Goal: Task Accomplishment & Management: Manage account settings

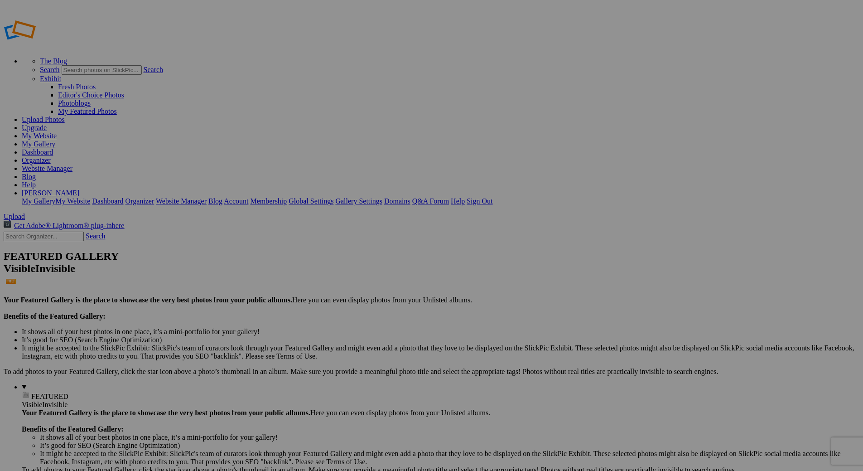
type input "[DATE], Photos by Bowerbird Photography"
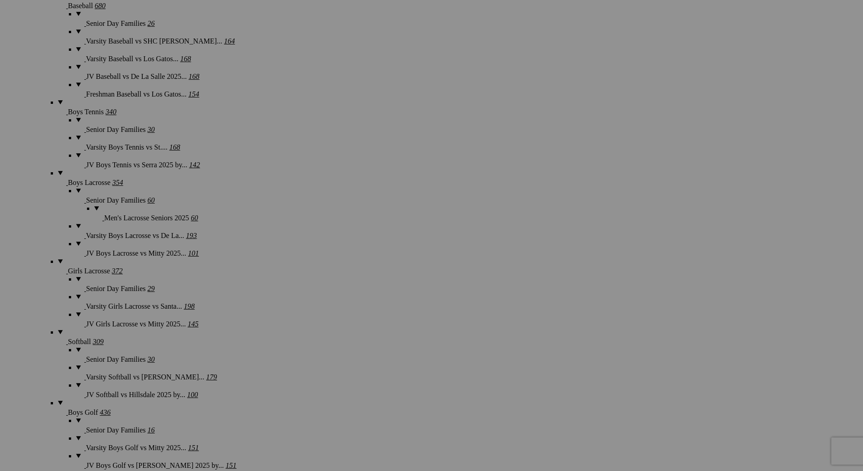
scroll to position [1314, 0]
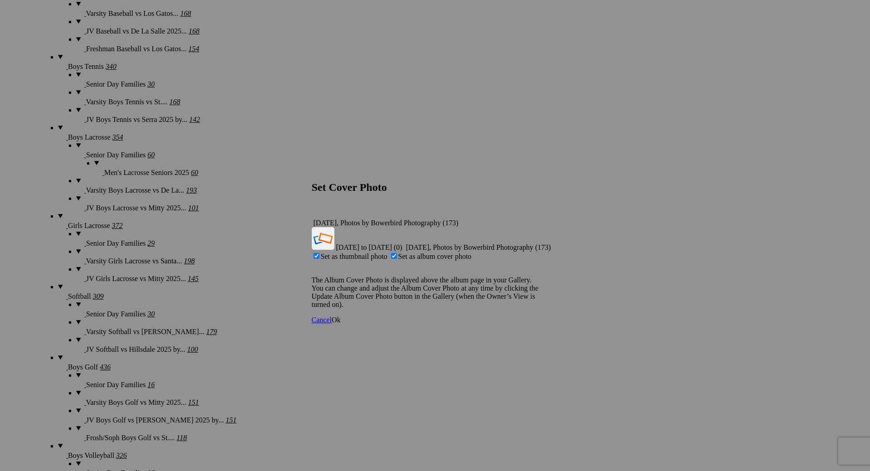
click at [341, 316] on link "Ok" at bounding box center [336, 320] width 9 height 8
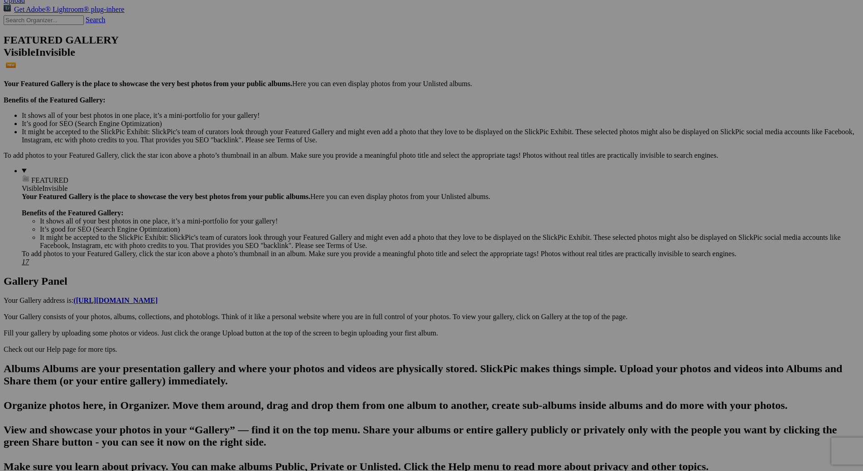
scroll to position [0, 0]
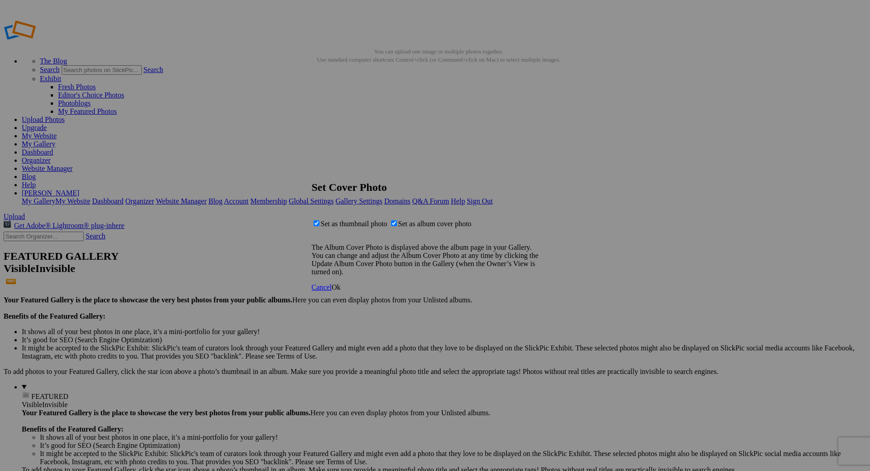
click at [341, 291] on span "Ok" at bounding box center [336, 287] width 9 height 8
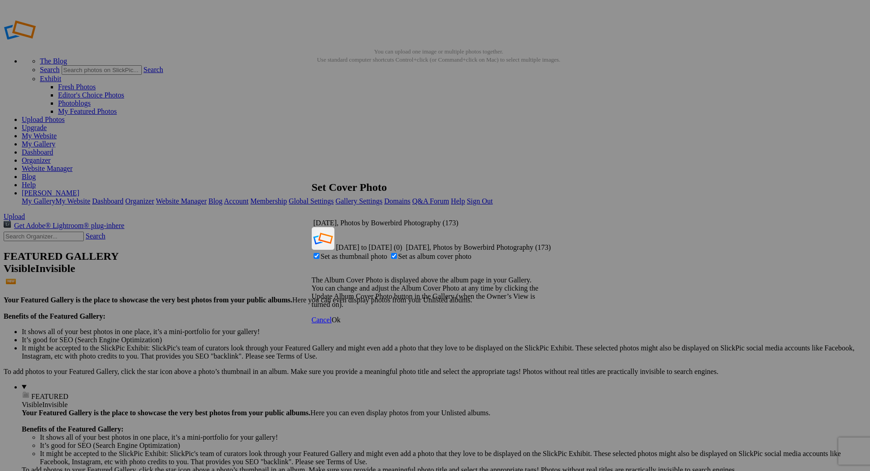
click at [341, 316] on span "Ok" at bounding box center [336, 320] width 9 height 8
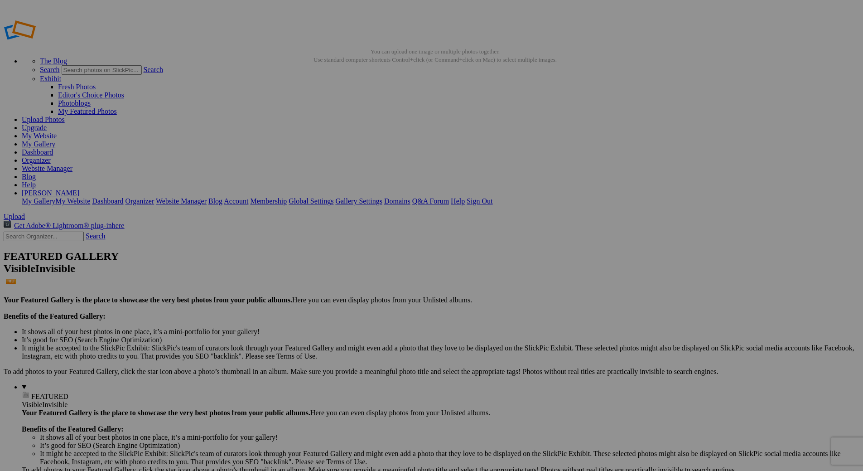
click at [55, 140] on link "My Gallery" at bounding box center [39, 144] width 34 height 8
